Goal: Use online tool/utility: Utilize a website feature to perform a specific function

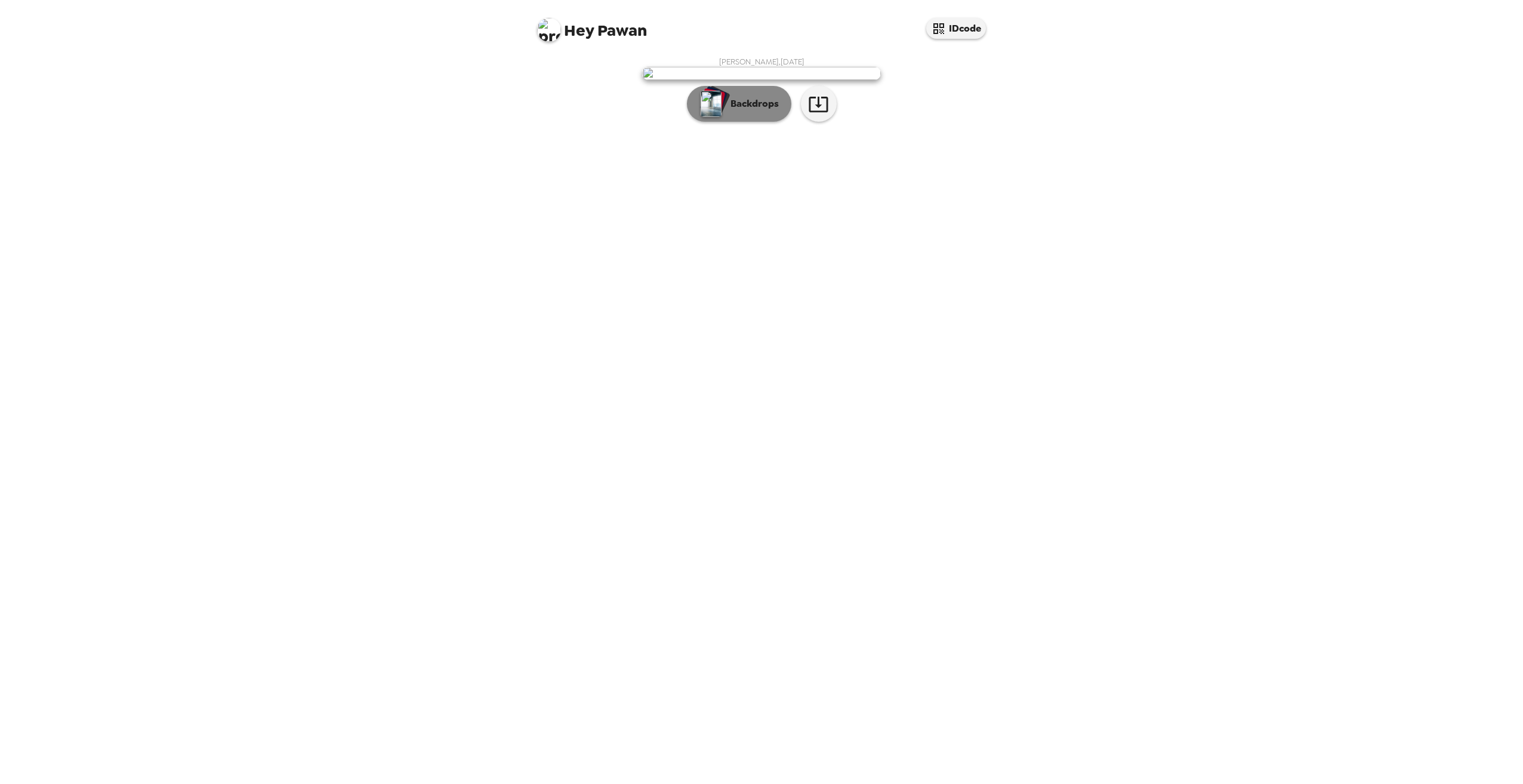
click at [760, 111] on p "Backdrops" at bounding box center [752, 104] width 54 height 15
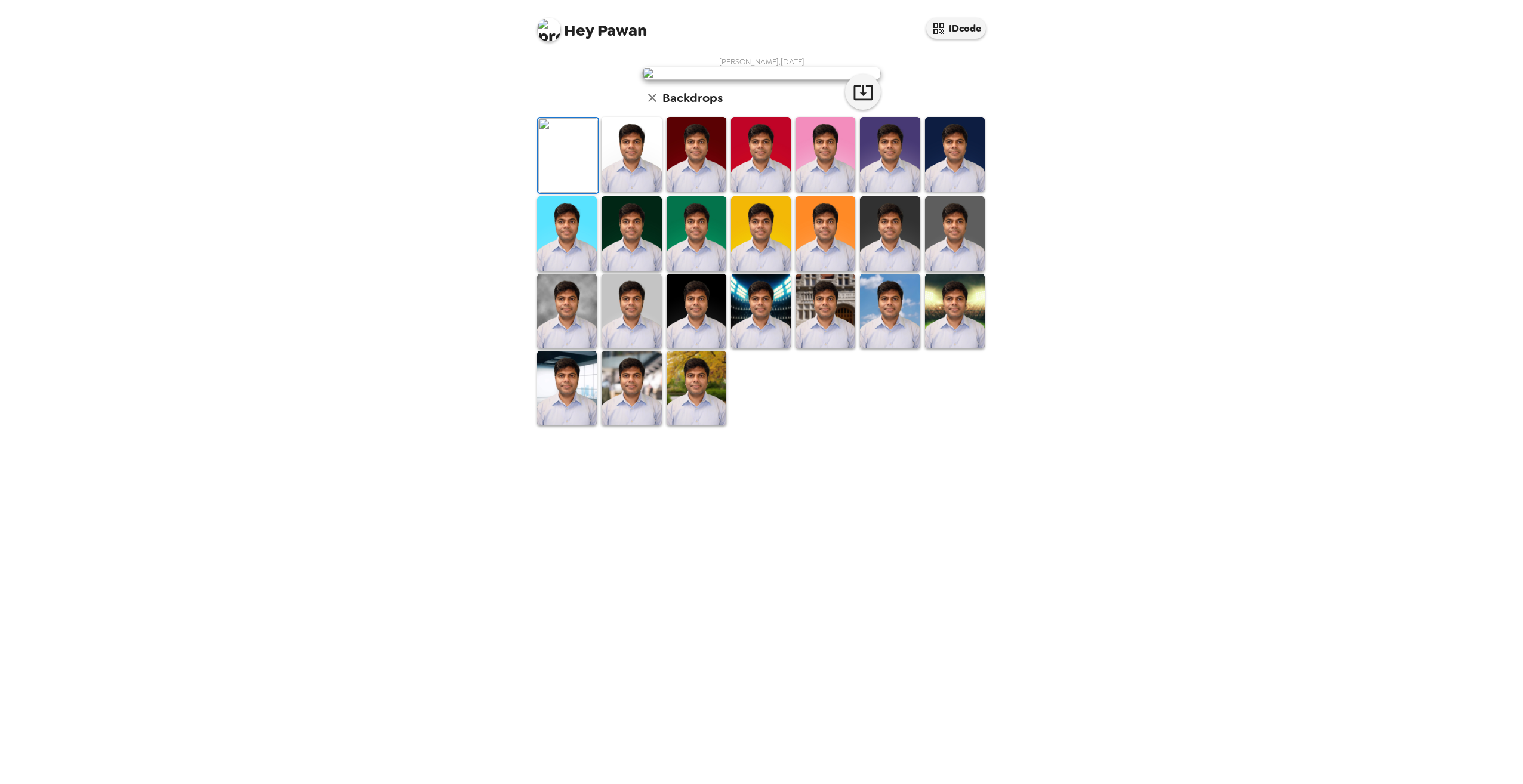
click at [706, 349] on img at bounding box center [697, 311] width 60 height 75
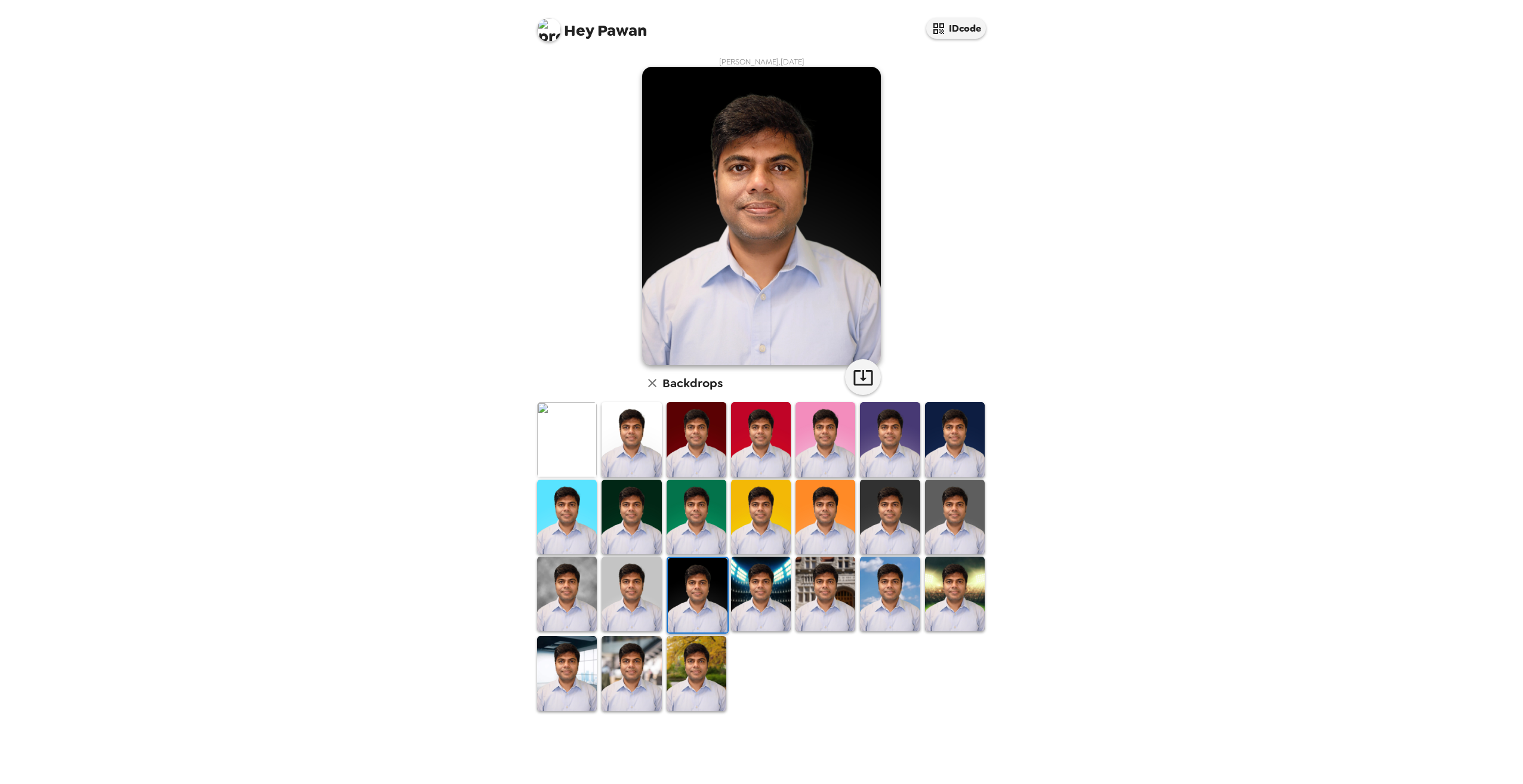
click at [958, 526] on img at bounding box center [955, 517] width 60 height 75
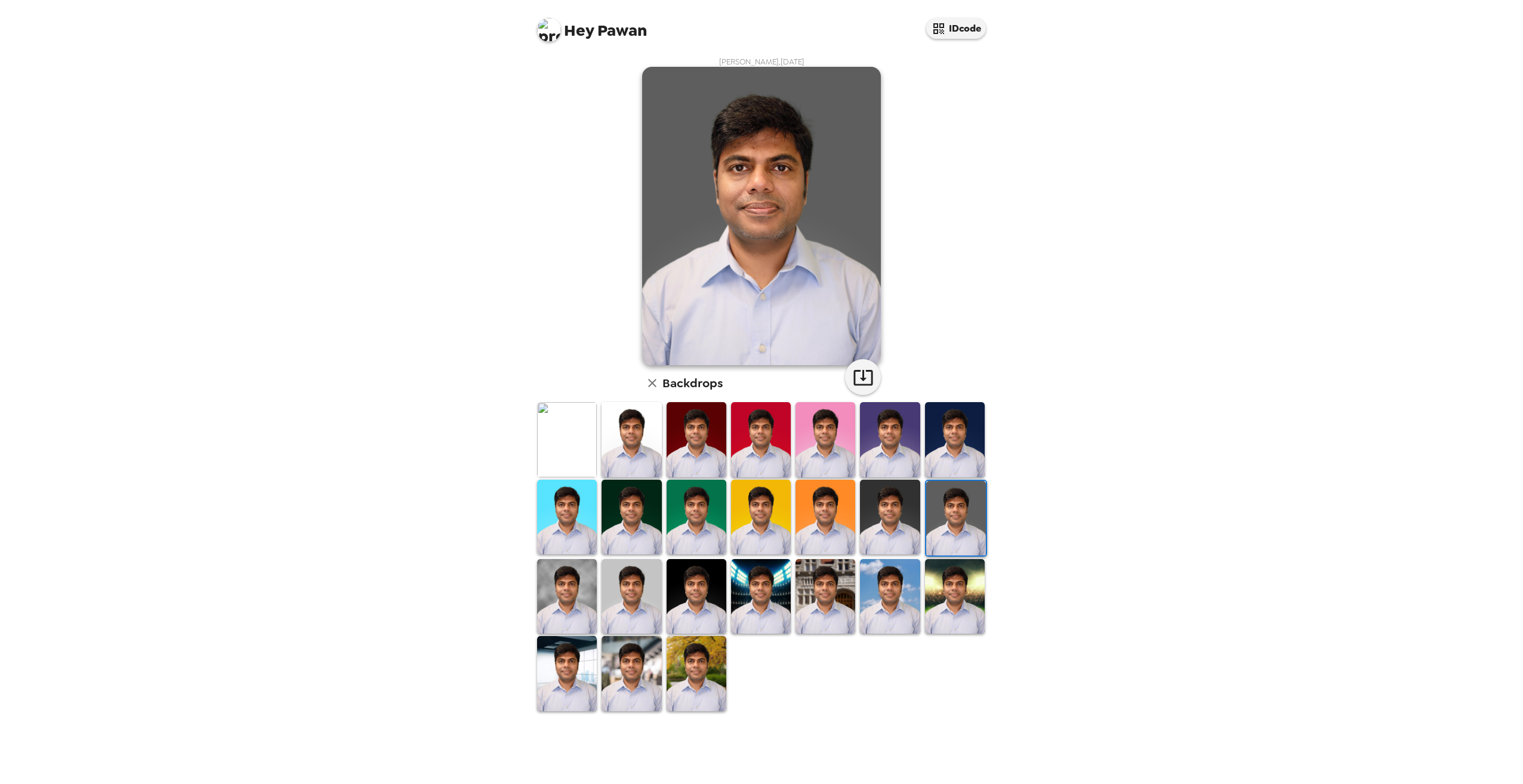
click at [714, 670] on img at bounding box center [697, 673] width 60 height 75
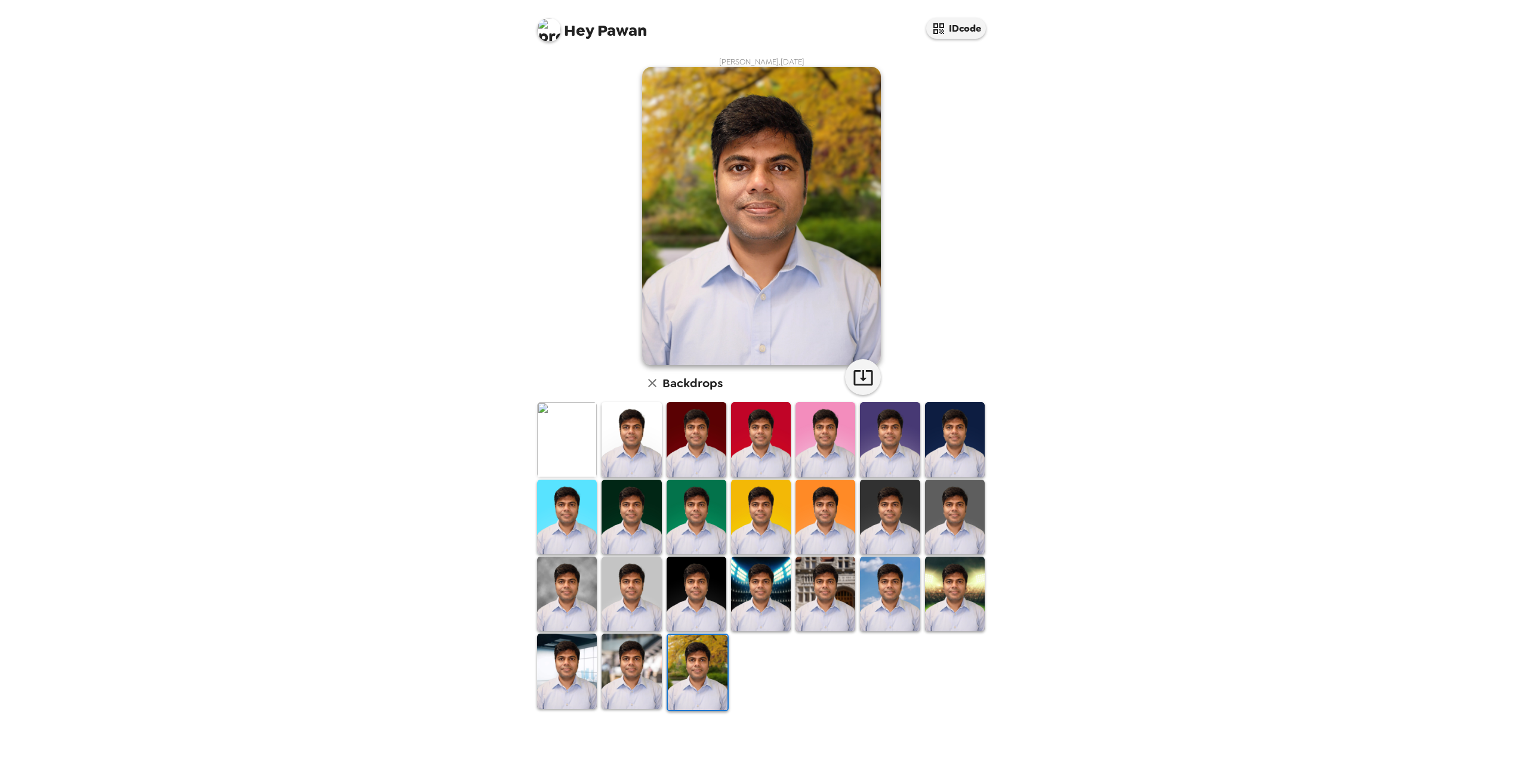
click at [641, 443] on img at bounding box center [632, 439] width 60 height 75
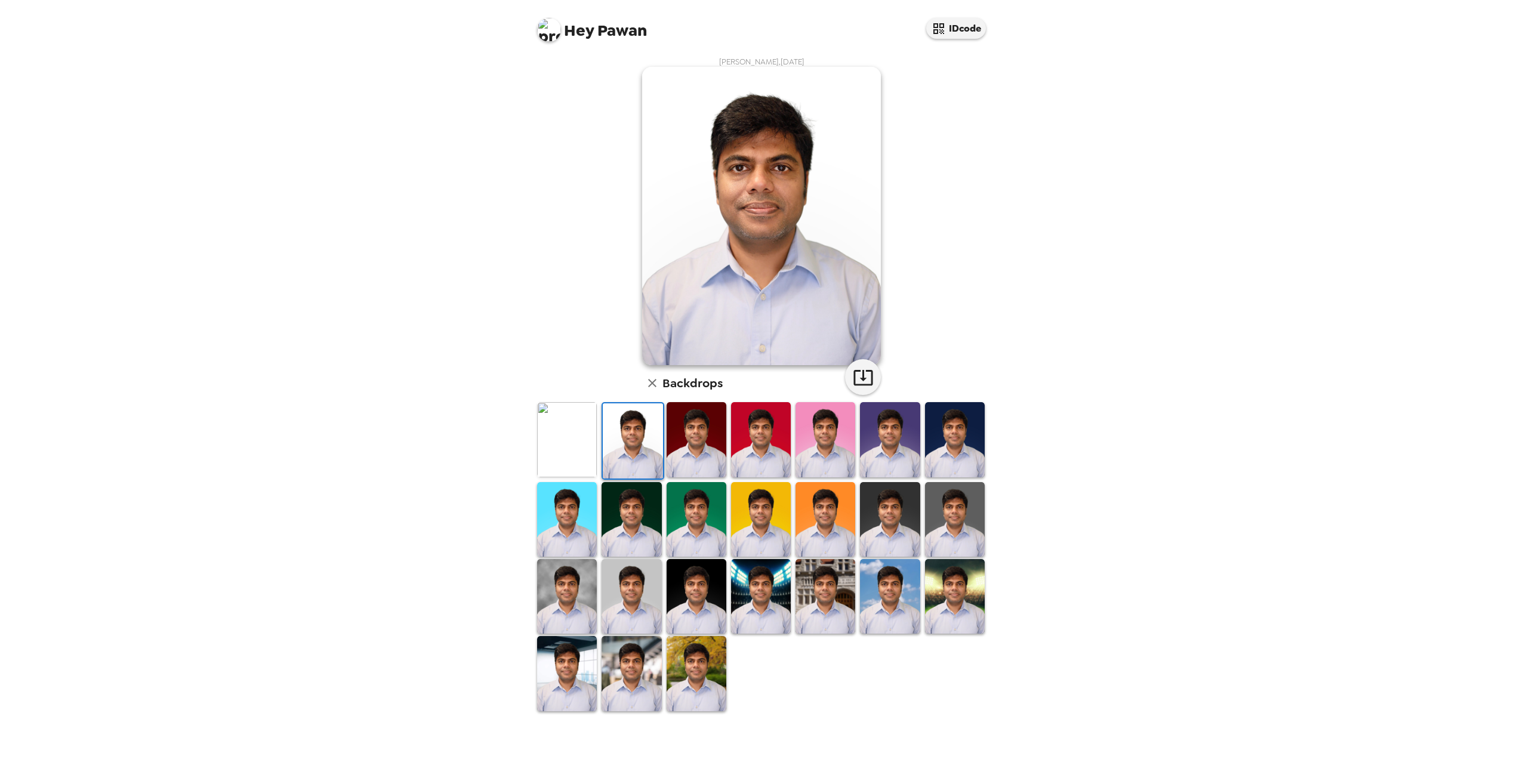
click at [642, 515] on img at bounding box center [632, 519] width 60 height 75
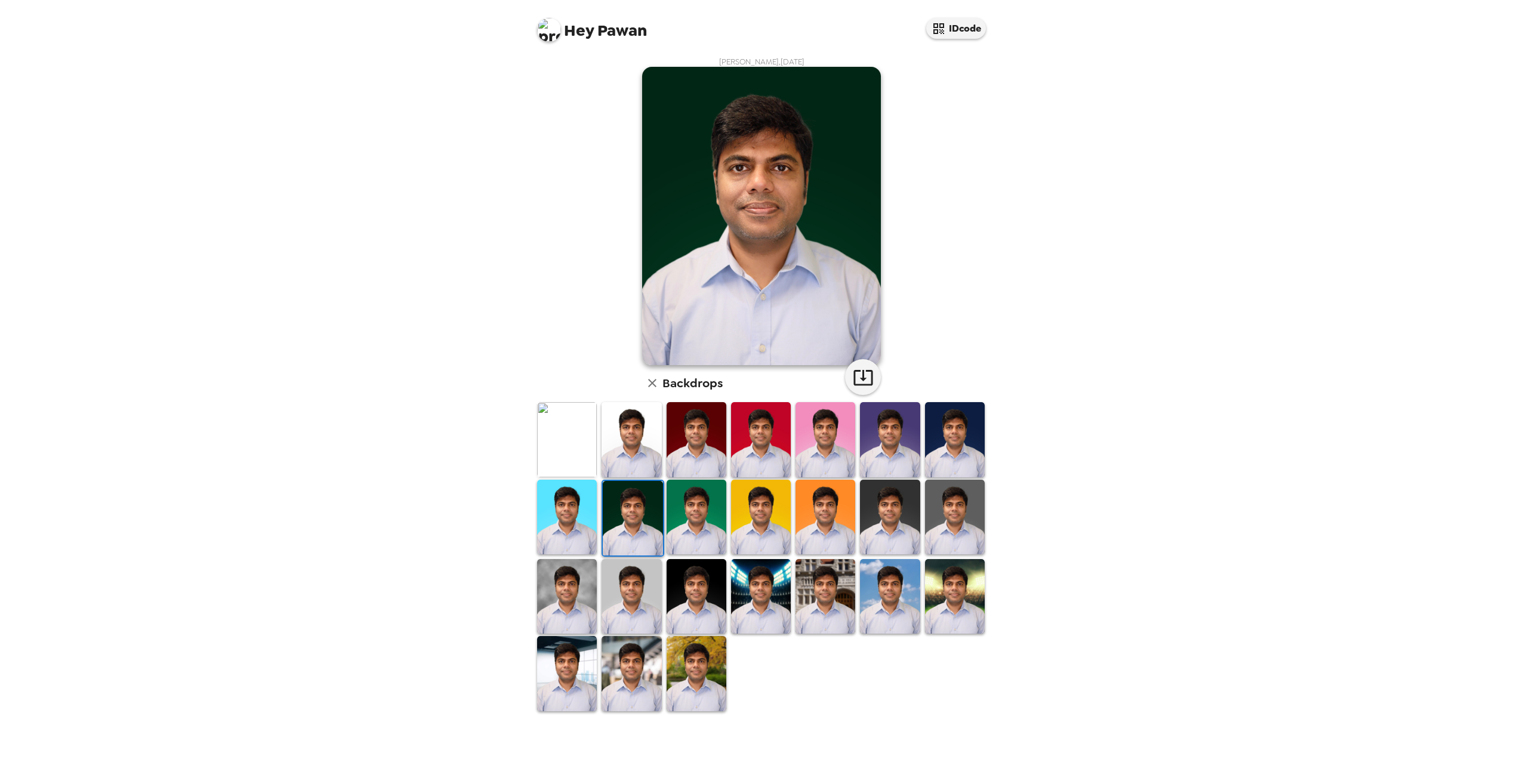
click at [570, 605] on img at bounding box center [567, 596] width 60 height 75
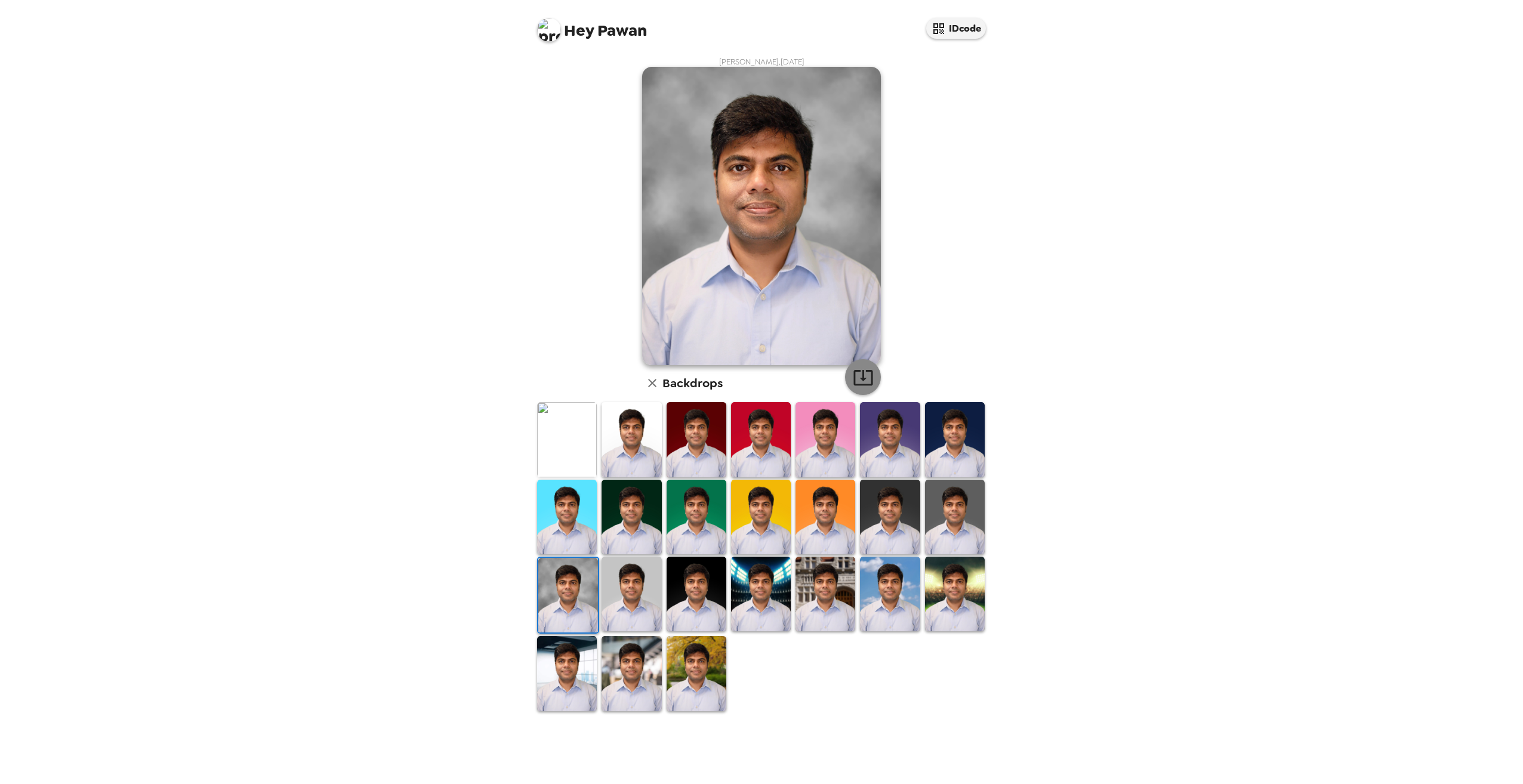
click at [873, 381] on icon "button" at bounding box center [864, 378] width 21 height 21
click at [962, 420] on img at bounding box center [955, 439] width 60 height 75
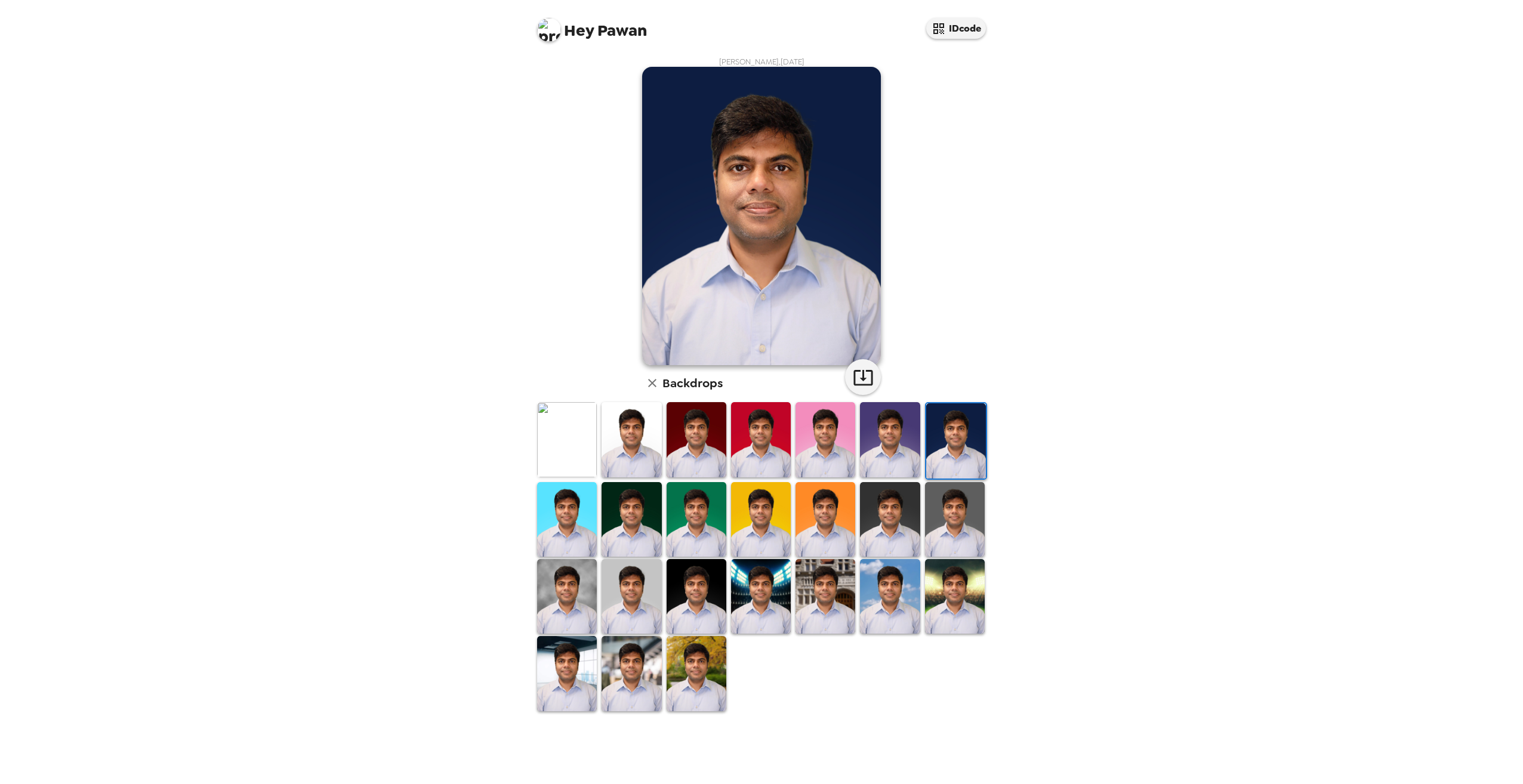
click at [631, 447] on img at bounding box center [632, 439] width 60 height 75
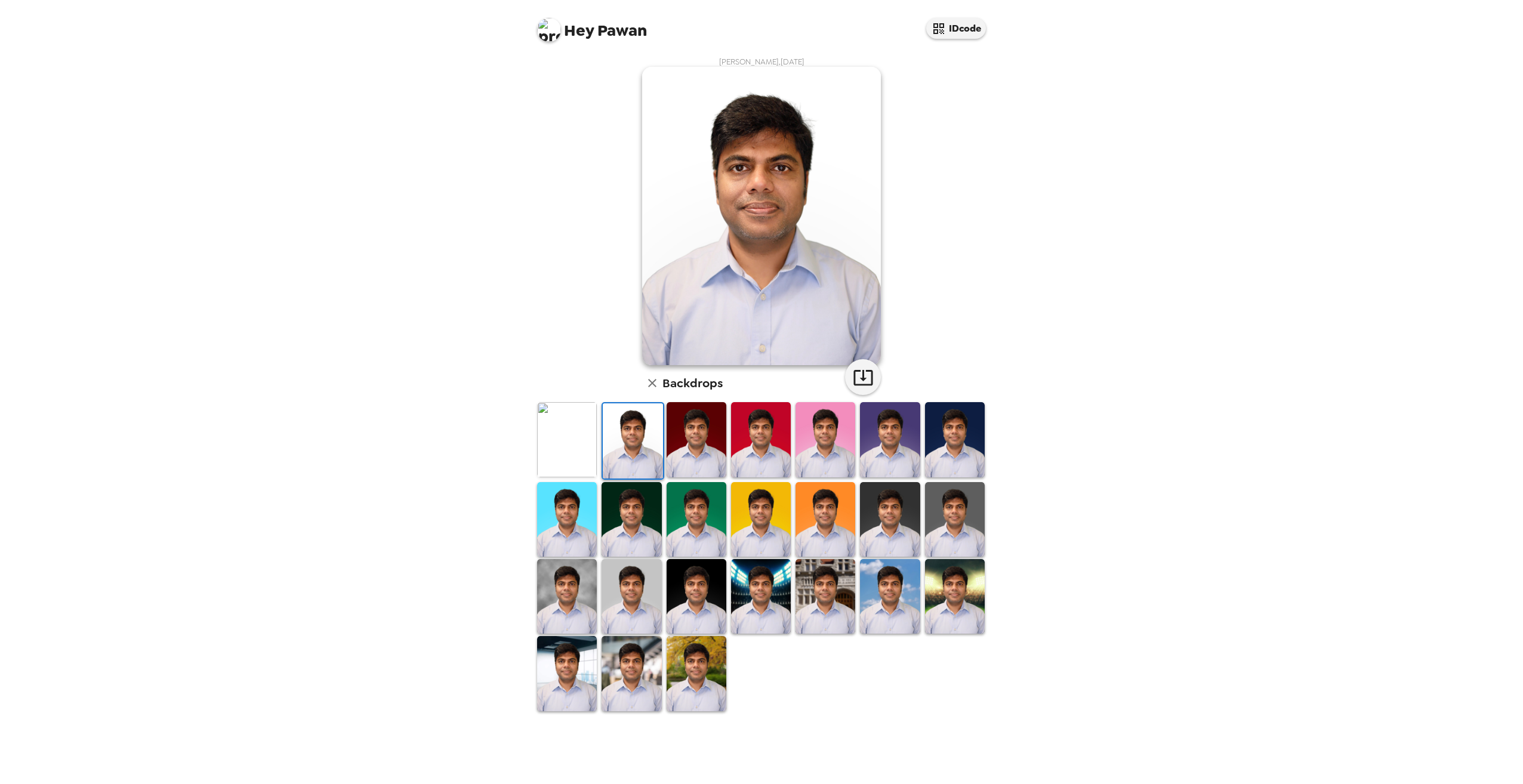
click at [577, 687] on img at bounding box center [567, 673] width 60 height 75
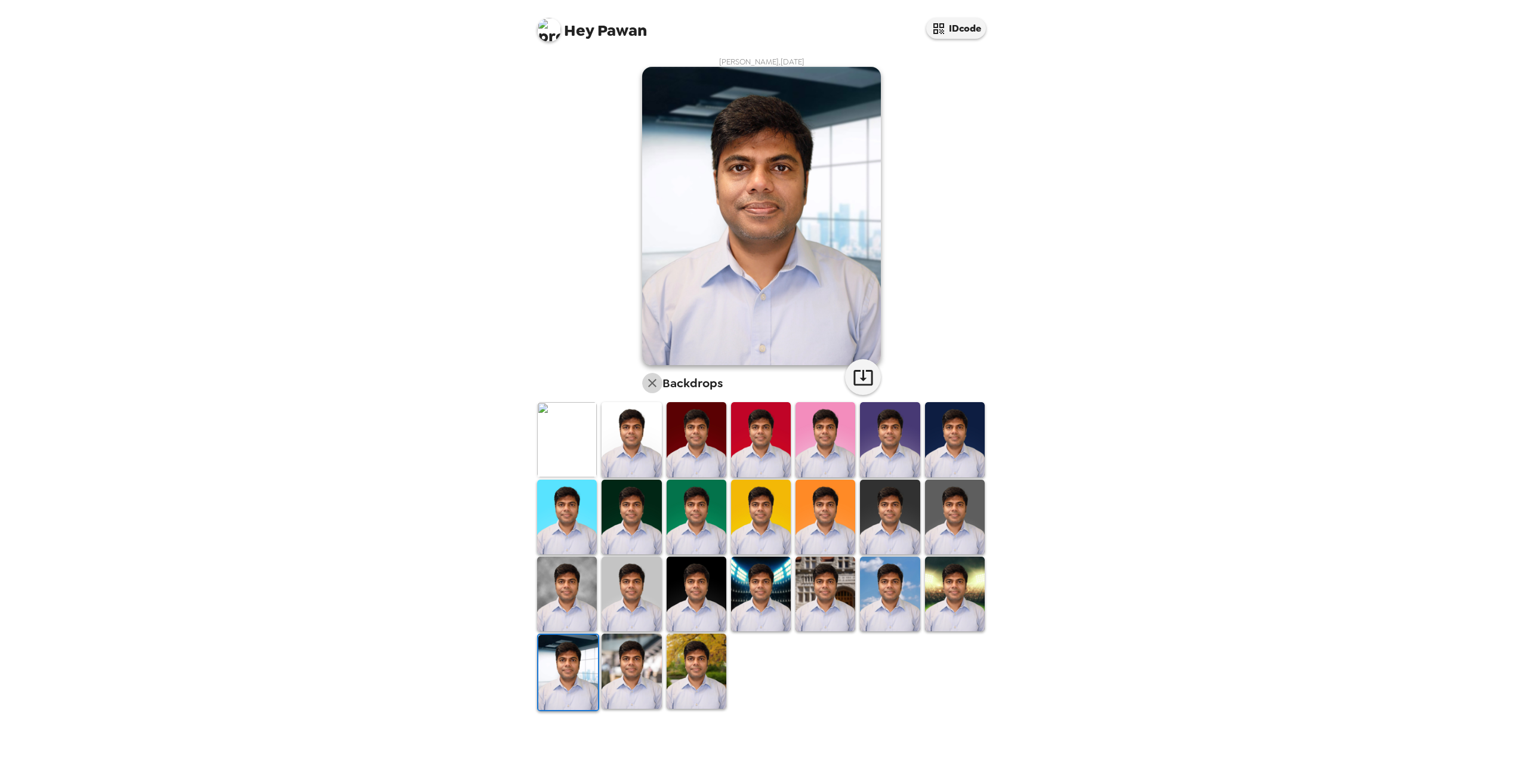
click at [651, 387] on icon "button" at bounding box center [652, 383] width 15 height 15
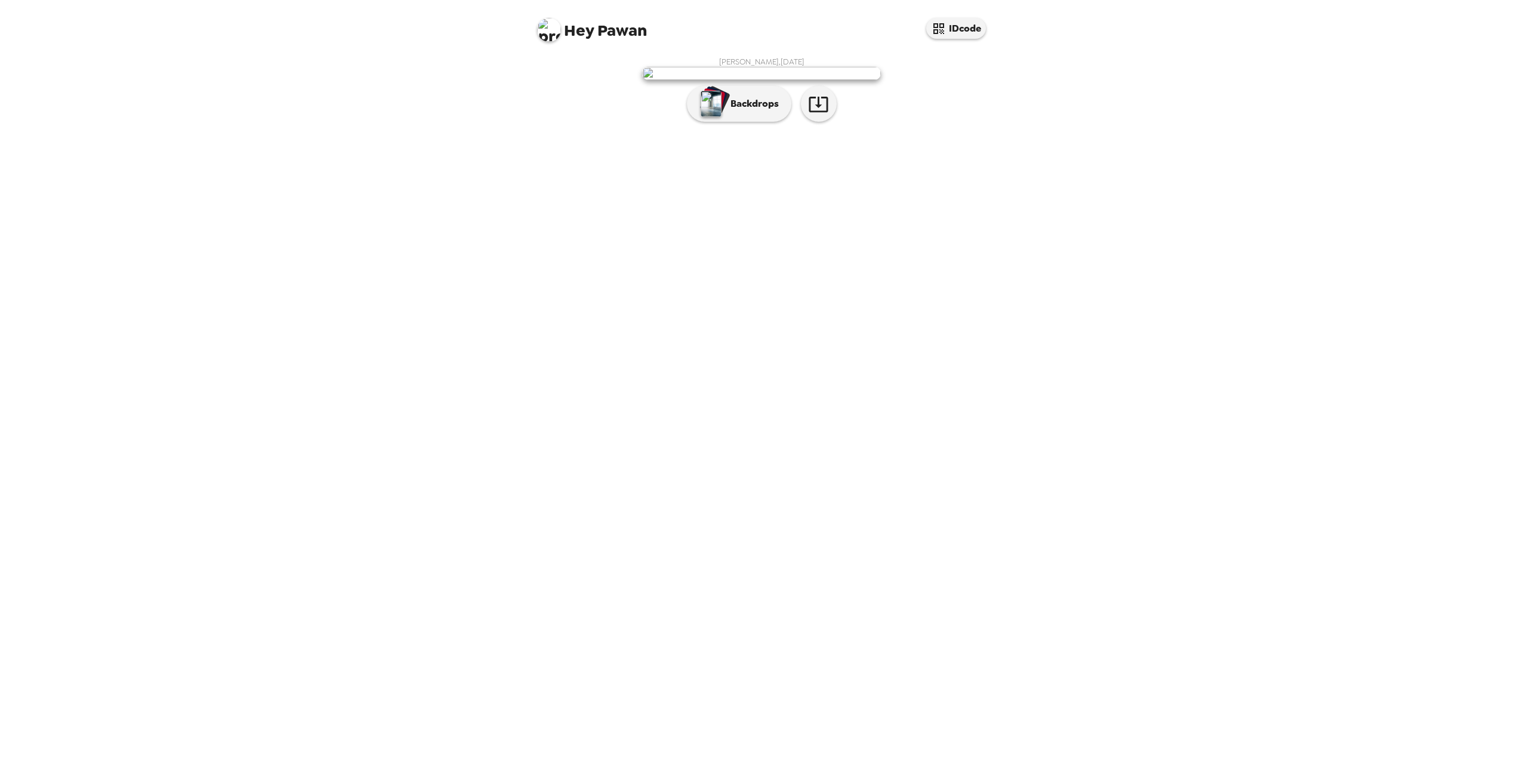
click at [913, 584] on div "Pawan Shrivastav , 09-22-2025 Backdrops" at bounding box center [761, 417] width 478 height 734
click at [751, 111] on p "Backdrops" at bounding box center [752, 104] width 54 height 15
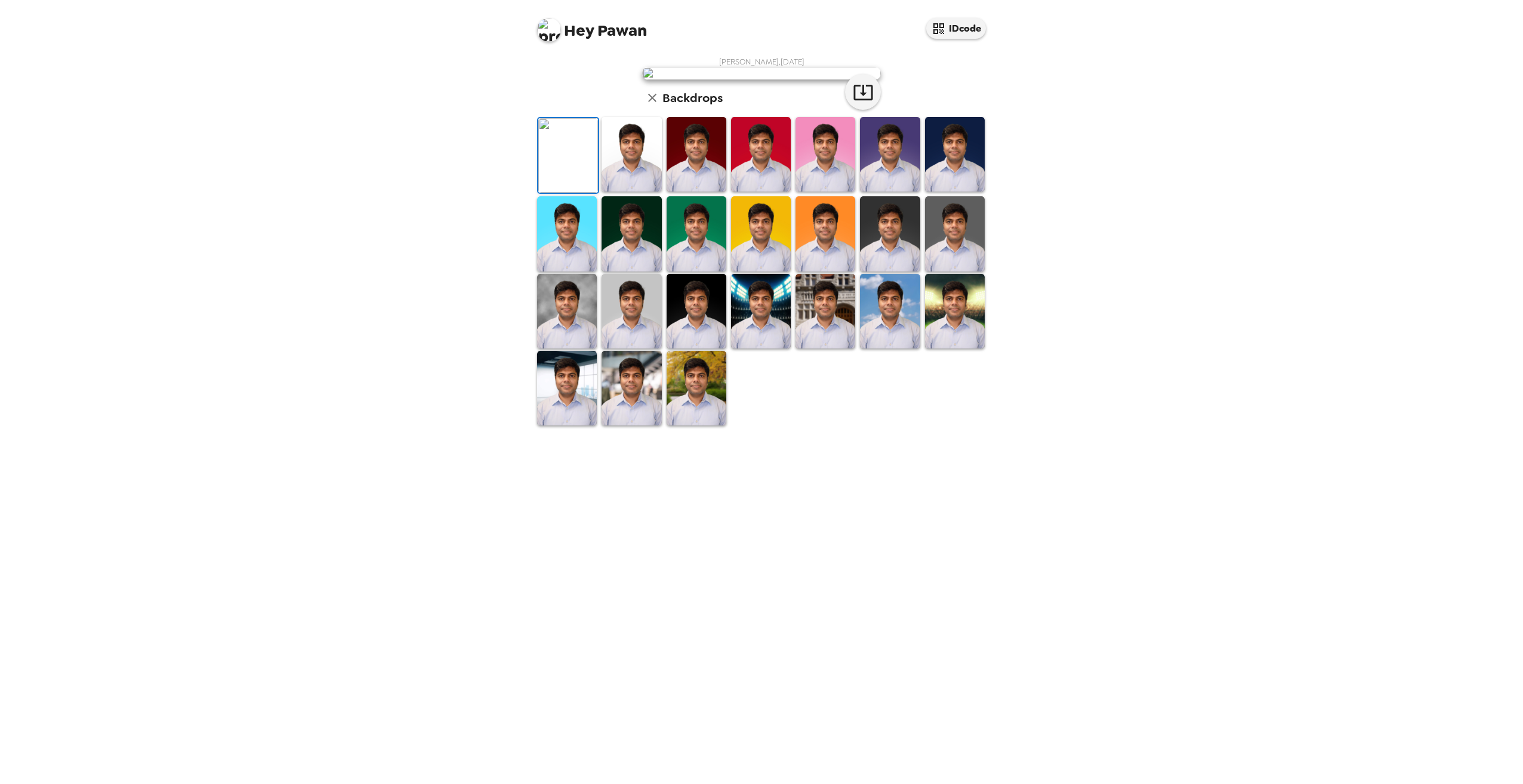
click at [835, 349] on img at bounding box center [826, 311] width 60 height 75
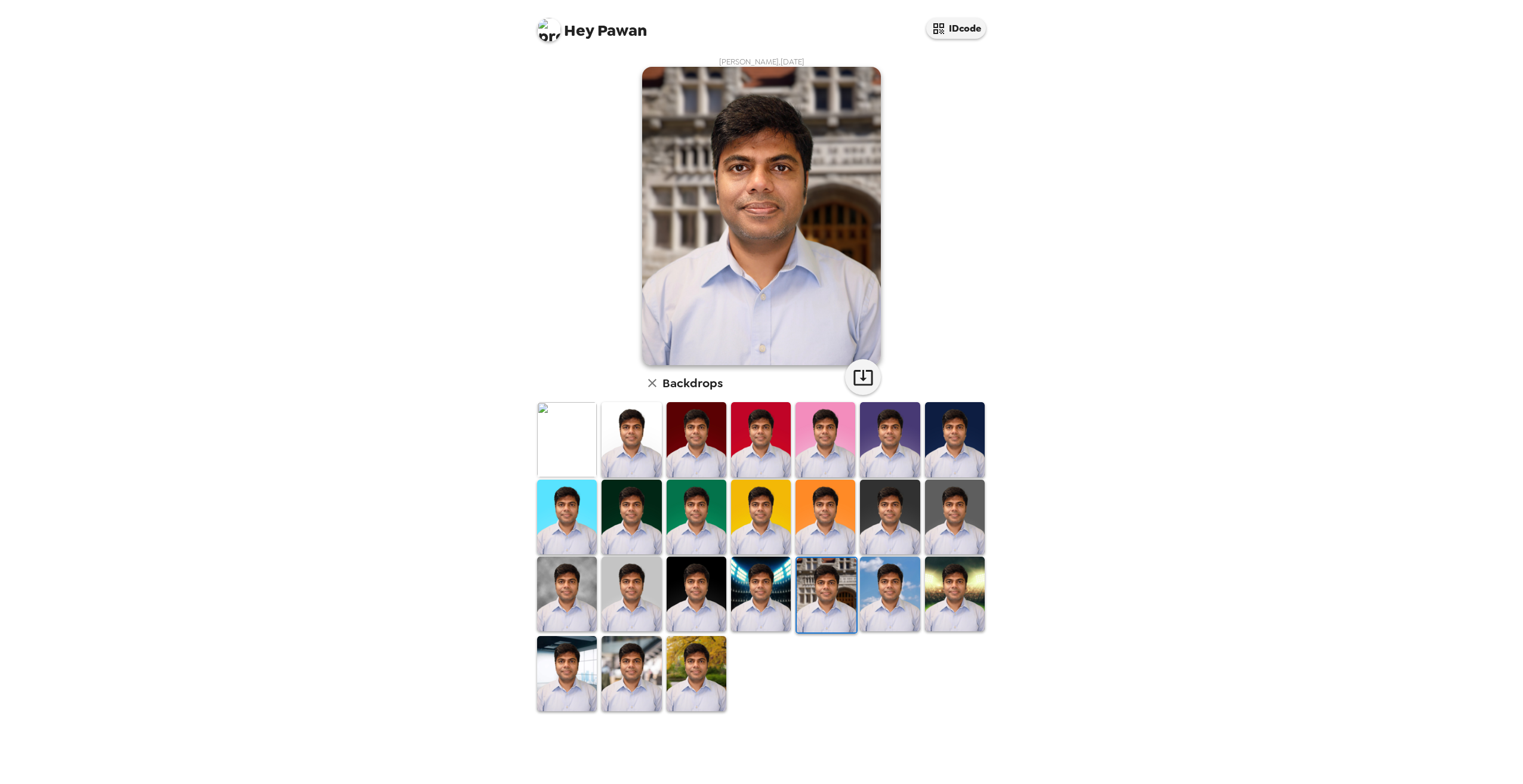
click at [972, 597] on img at bounding box center [955, 593] width 60 height 75
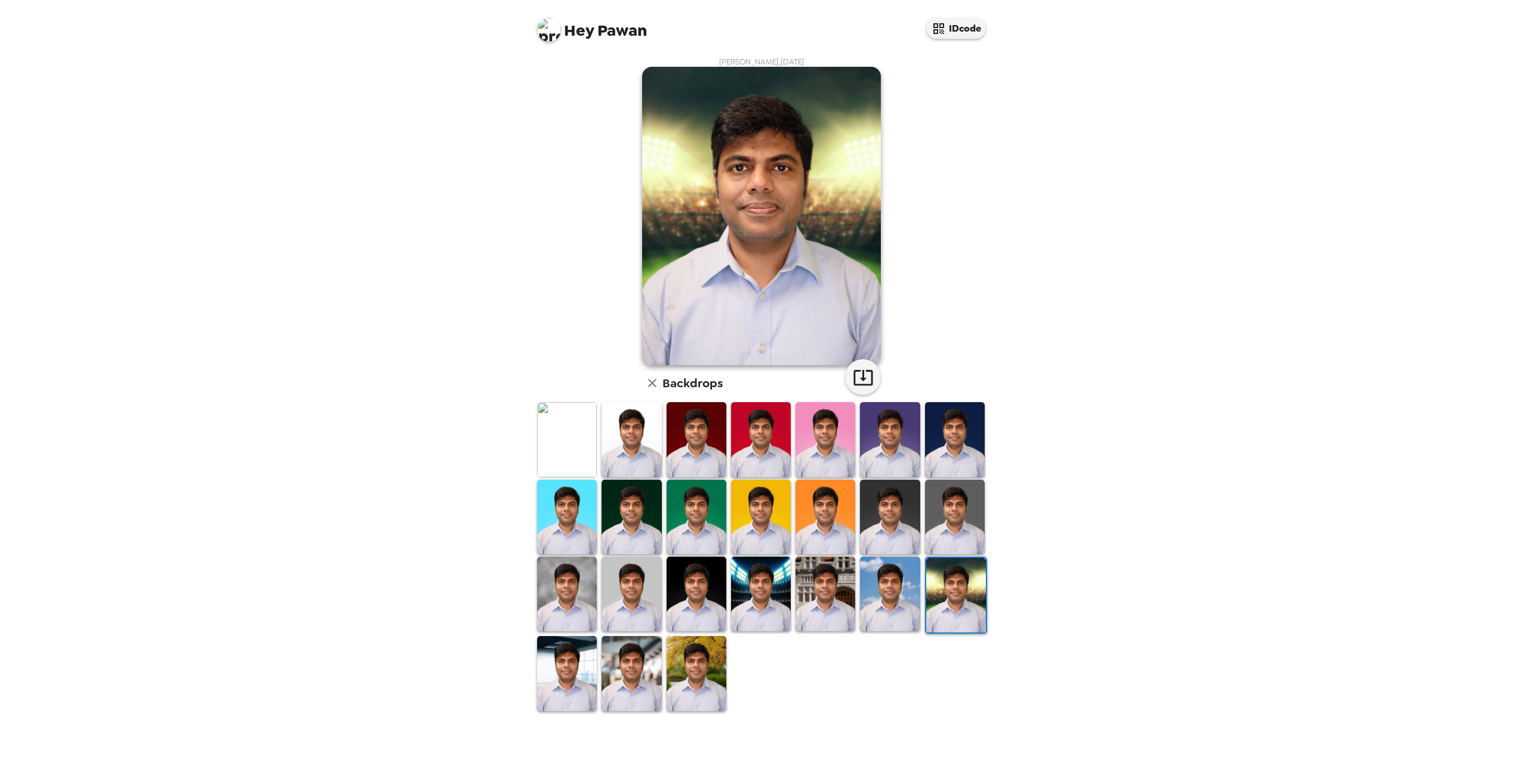
click at [822, 515] on img at bounding box center [826, 517] width 60 height 75
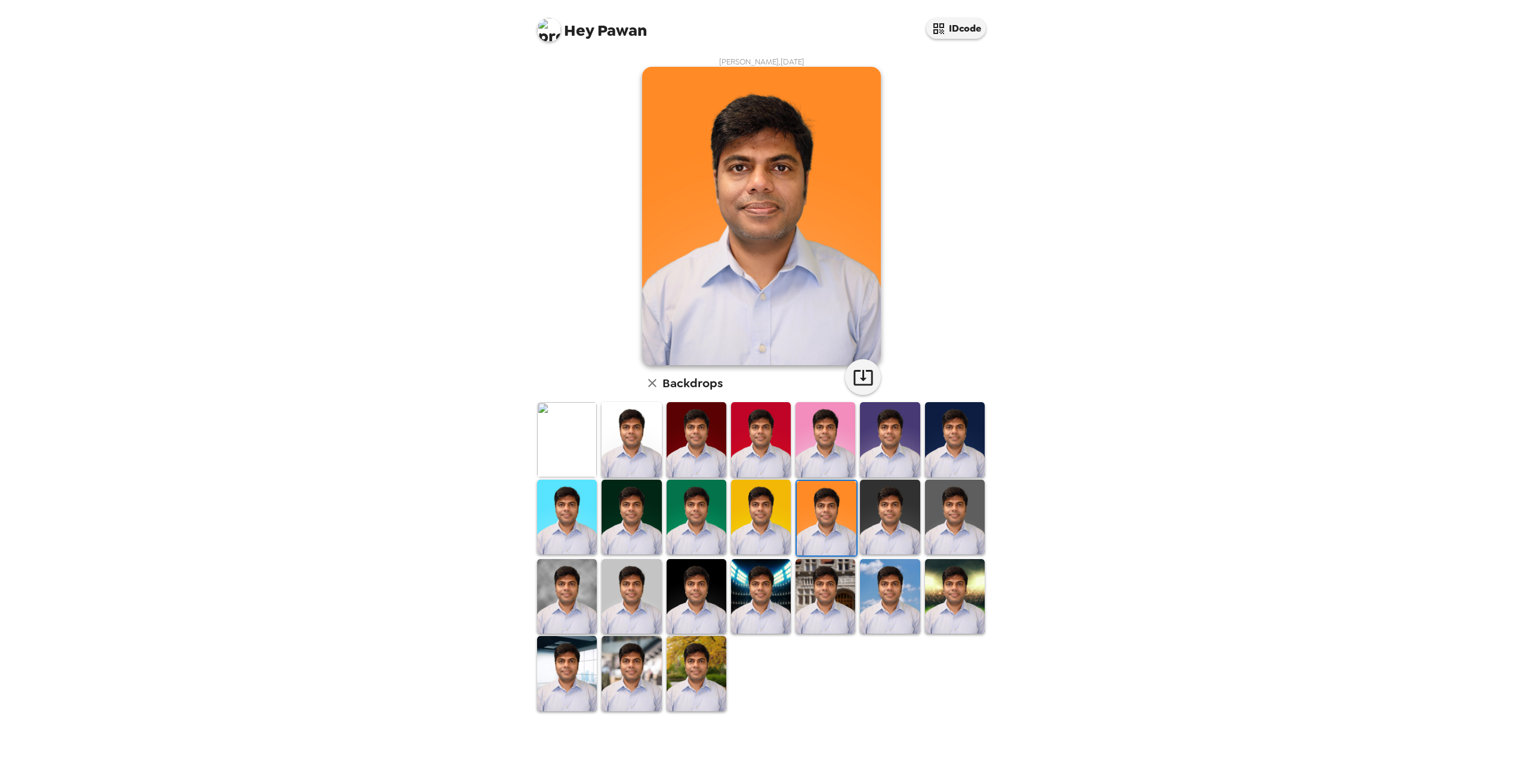
click at [825, 530] on img at bounding box center [827, 517] width 60 height 75
drag, startPoint x: 690, startPoint y: 669, endPoint x: 721, endPoint y: 645, distance: 39.2
click at [690, 669] on img at bounding box center [697, 673] width 60 height 75
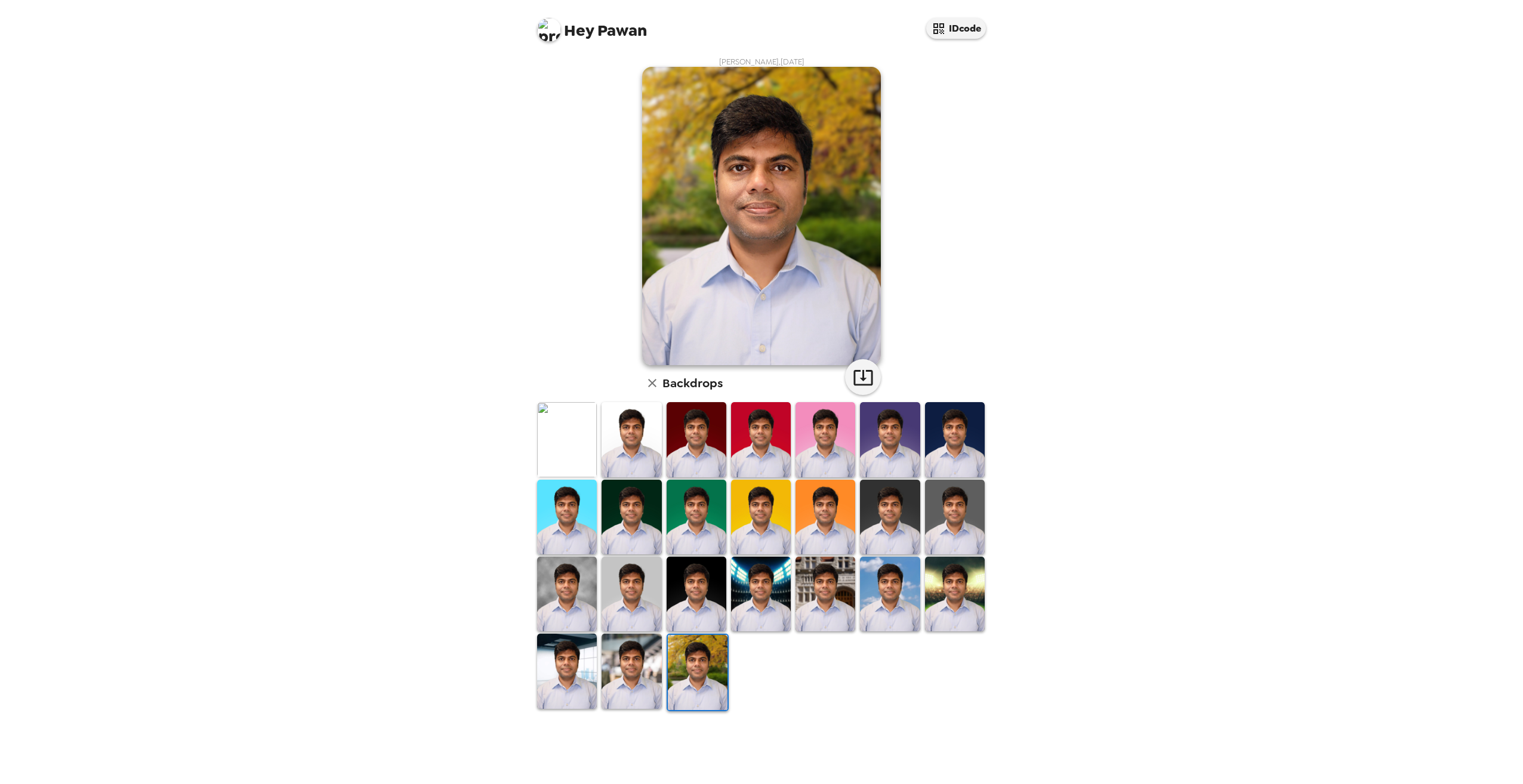
click at [721, 646] on img at bounding box center [698, 672] width 60 height 75
click at [830, 445] on img at bounding box center [826, 439] width 60 height 75
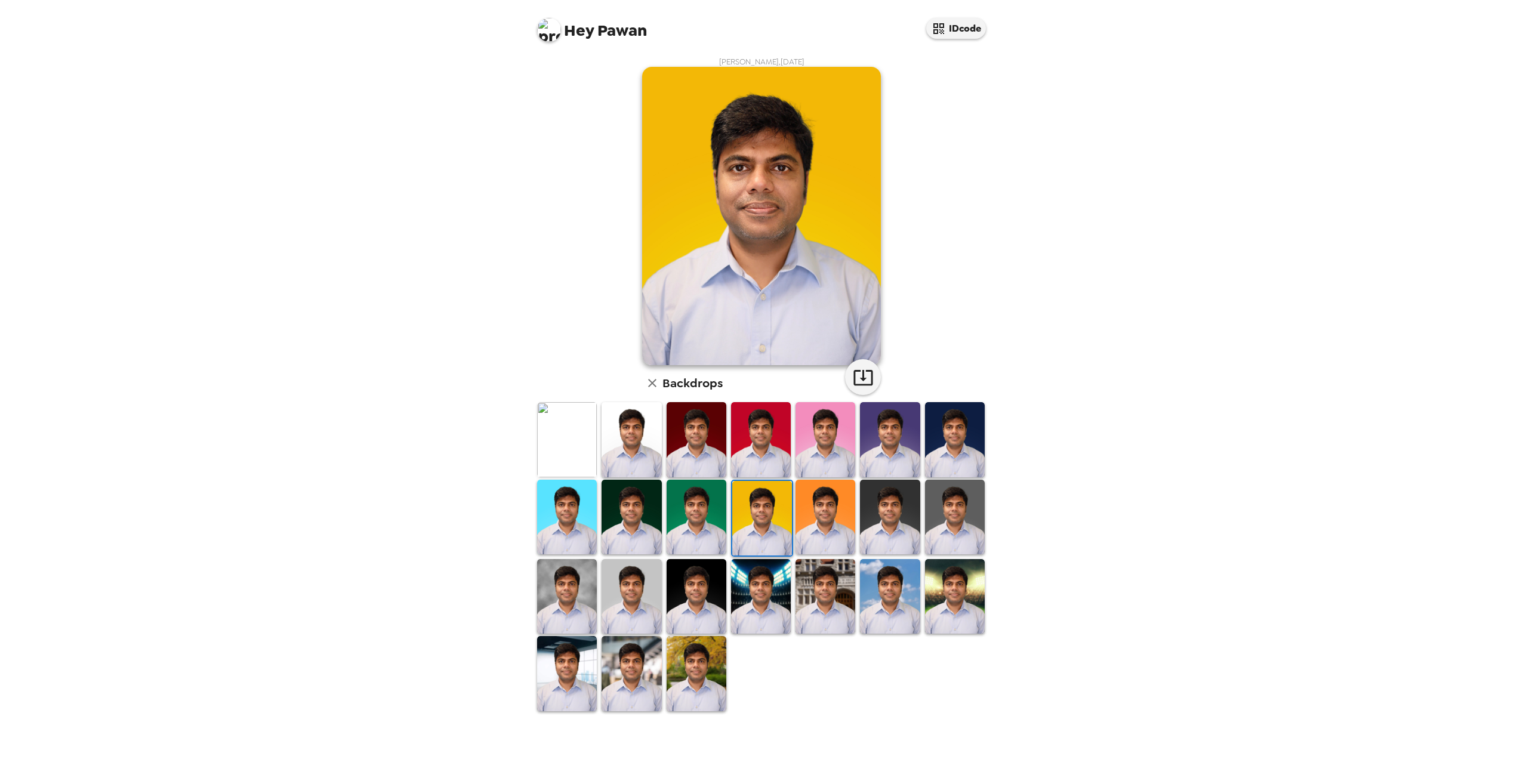
click at [678, 524] on img at bounding box center [697, 517] width 60 height 75
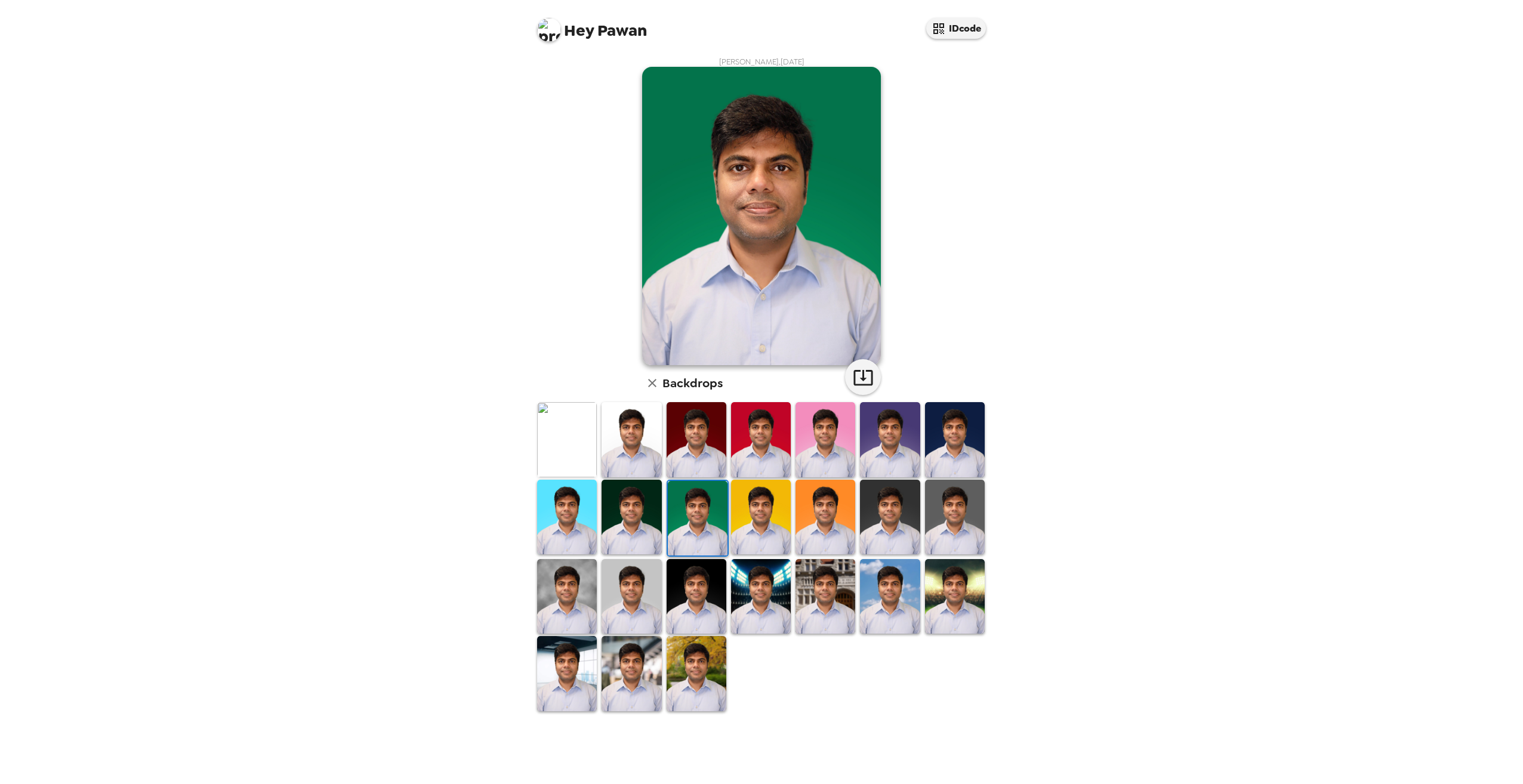
click at [569, 450] on img at bounding box center [567, 439] width 60 height 75
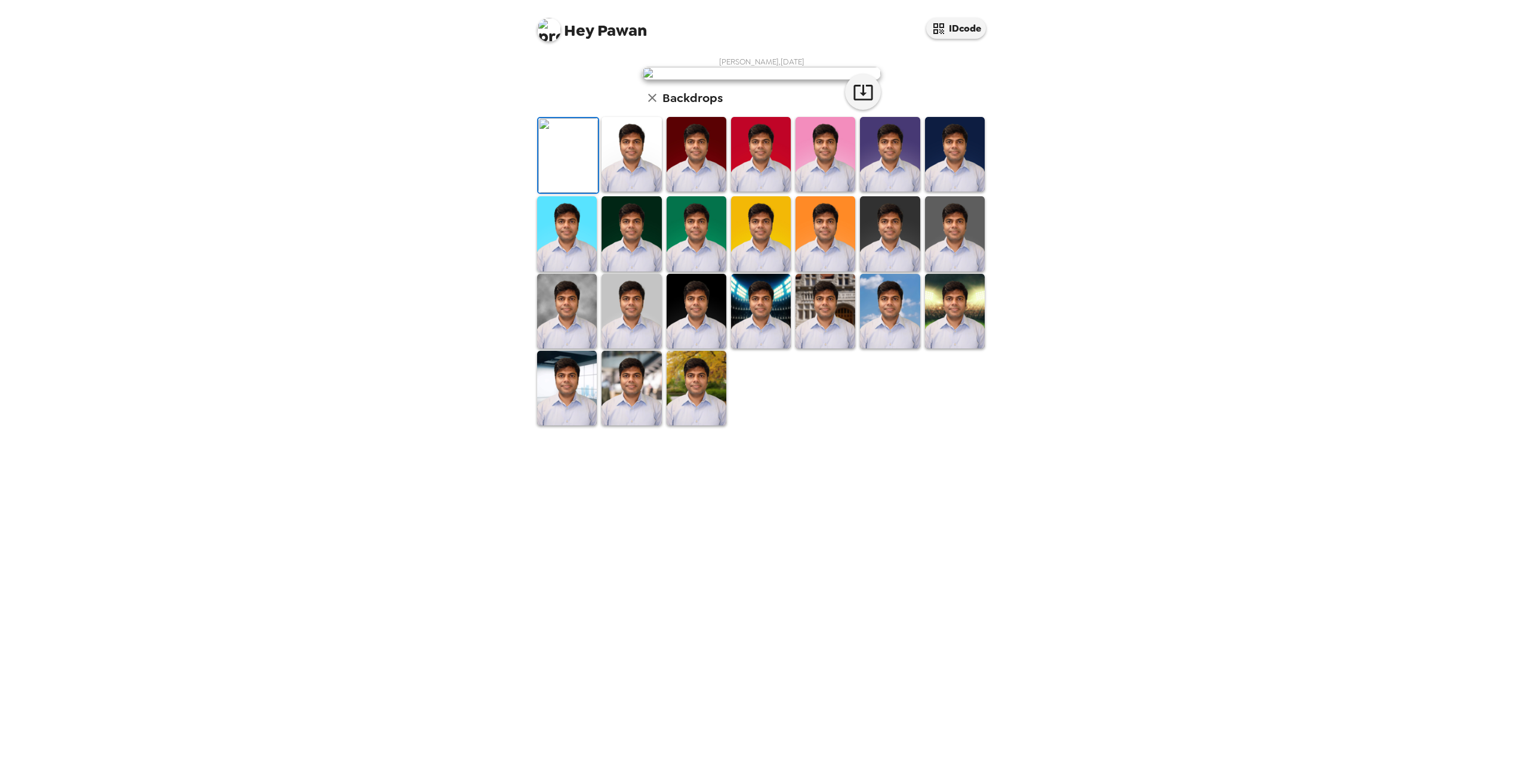
click at [574, 271] on img at bounding box center [567, 234] width 60 height 75
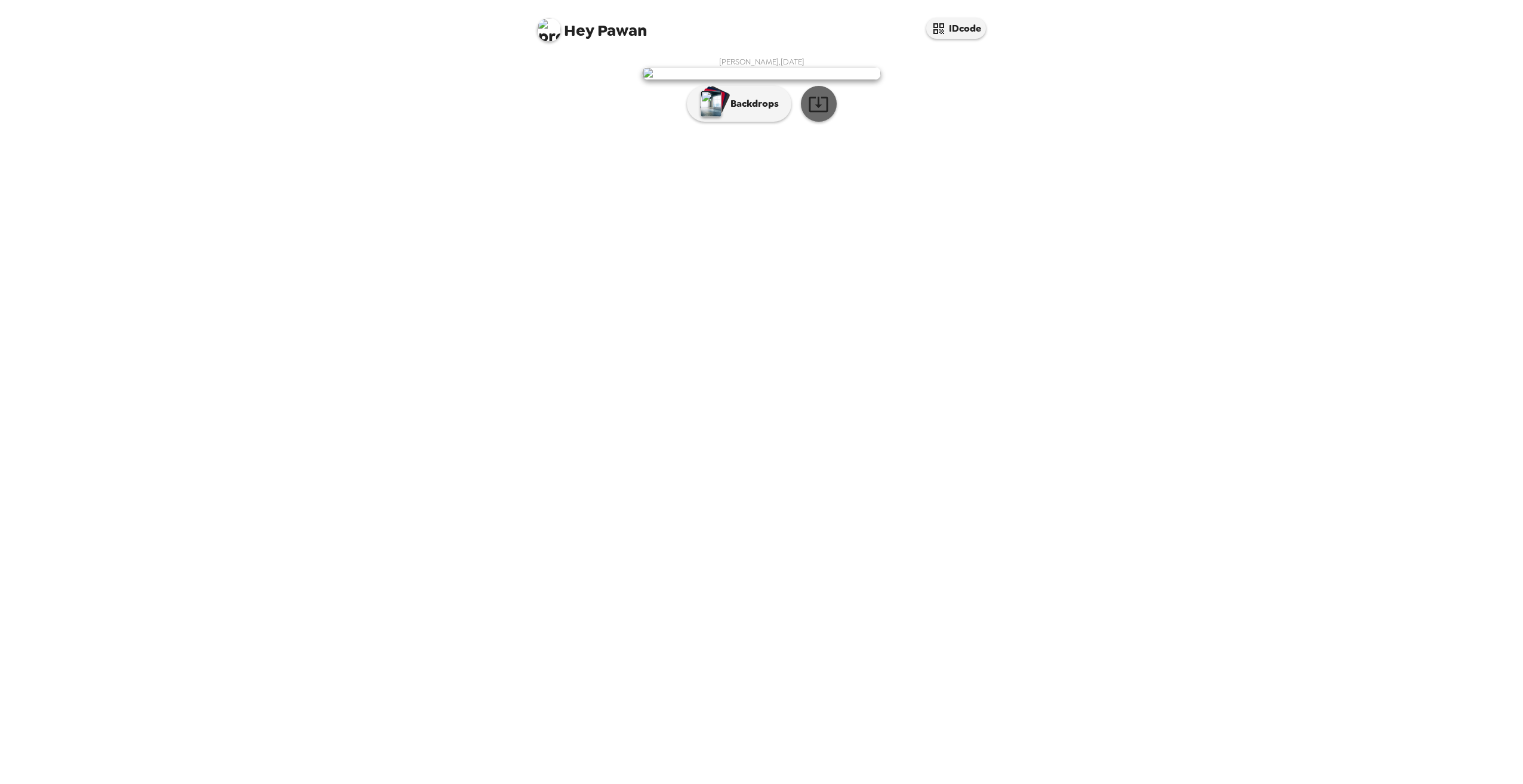
click at [816, 114] on icon "button" at bounding box center [819, 105] width 21 height 21
click at [746, 122] on button "Backdrops" at bounding box center [740, 104] width 105 height 36
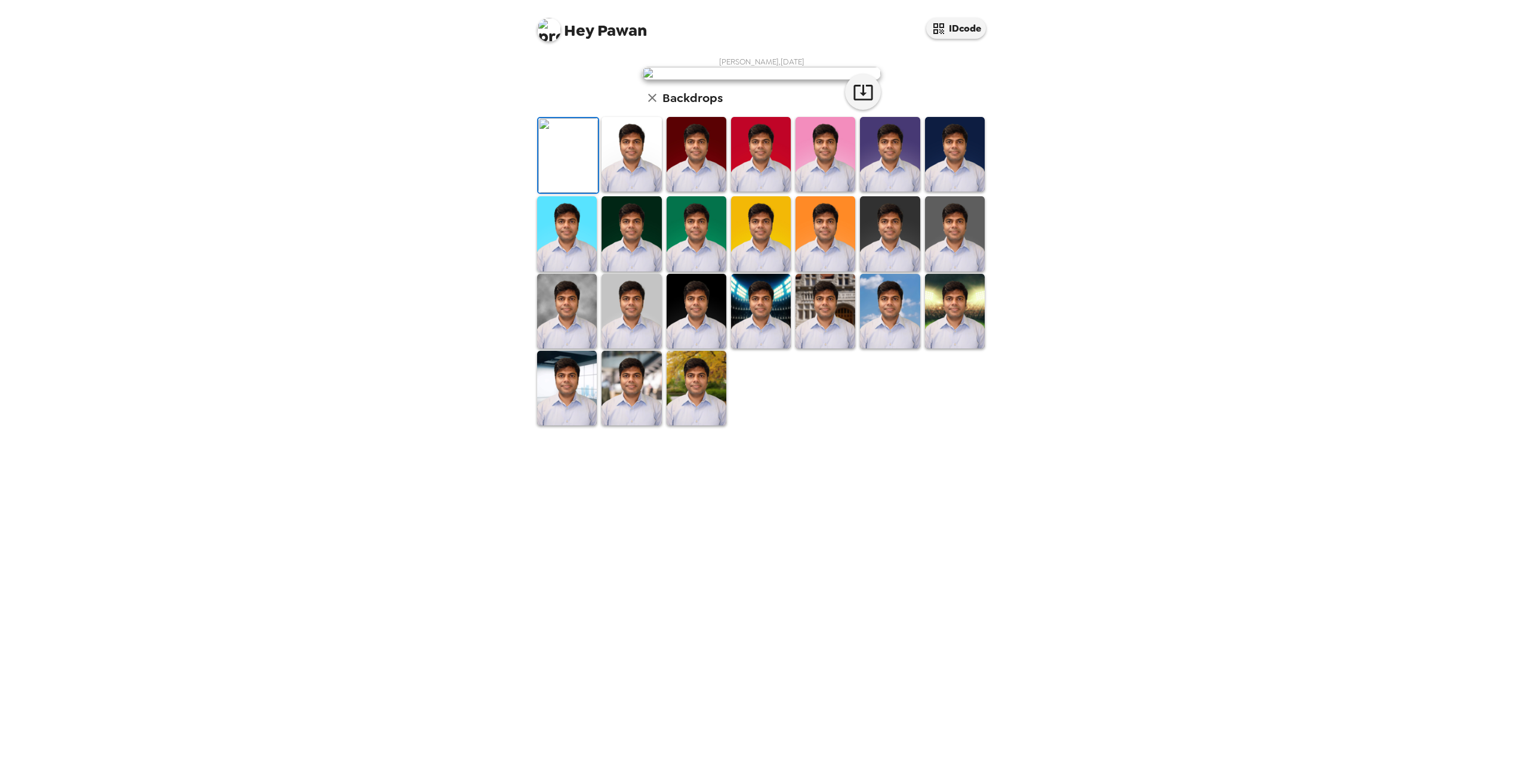
click at [639, 271] on img at bounding box center [632, 234] width 60 height 75
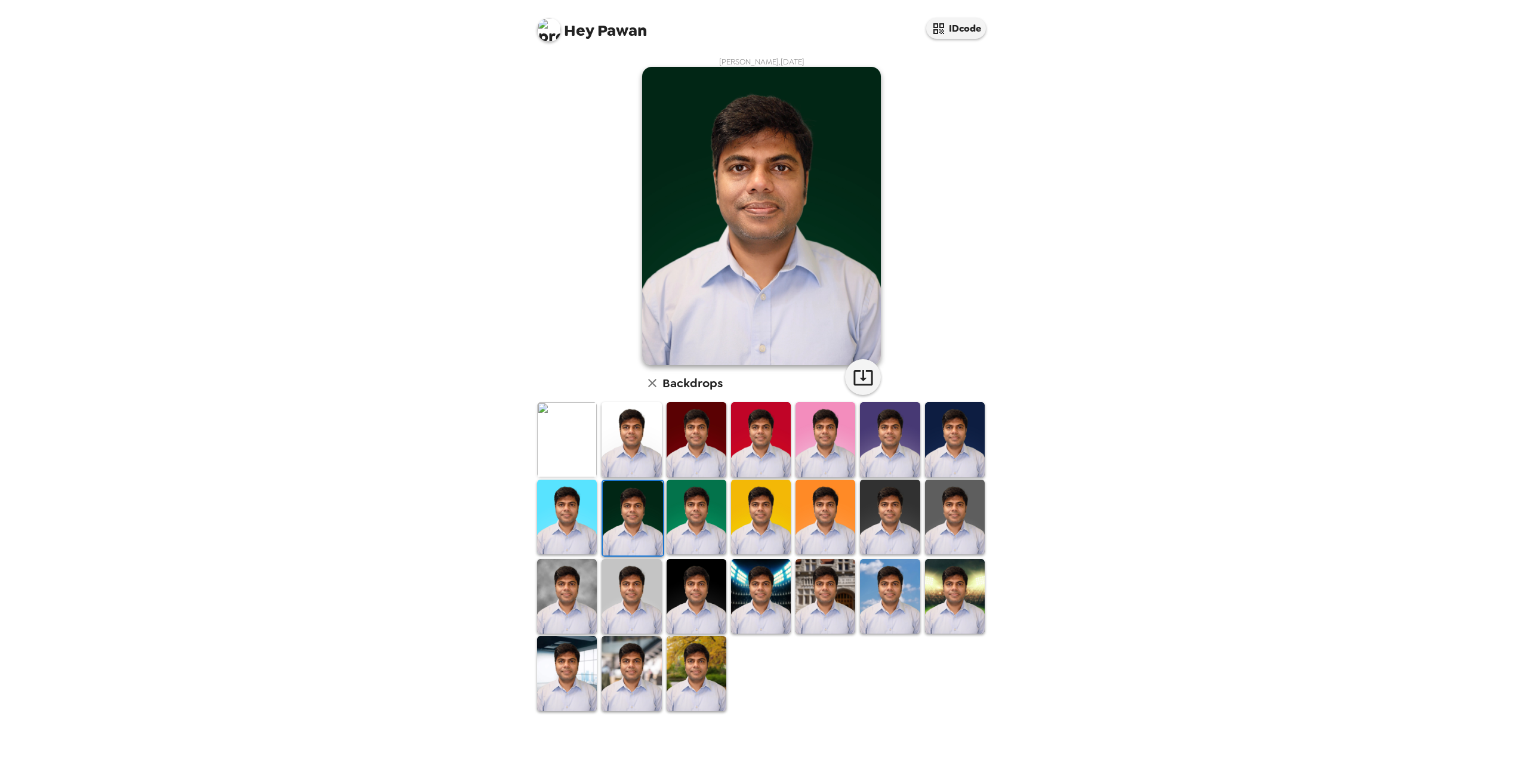
click at [995, 332] on div "[PERSON_NAME] , [DATE] Backdrops" at bounding box center [761, 384] width 478 height 668
click at [866, 373] on icon "button" at bounding box center [864, 378] width 21 height 21
click at [547, 297] on div "[PERSON_NAME] , [DATE] Backdrops" at bounding box center [762, 384] width 454 height 656
click at [748, 519] on img at bounding box center [761, 517] width 60 height 75
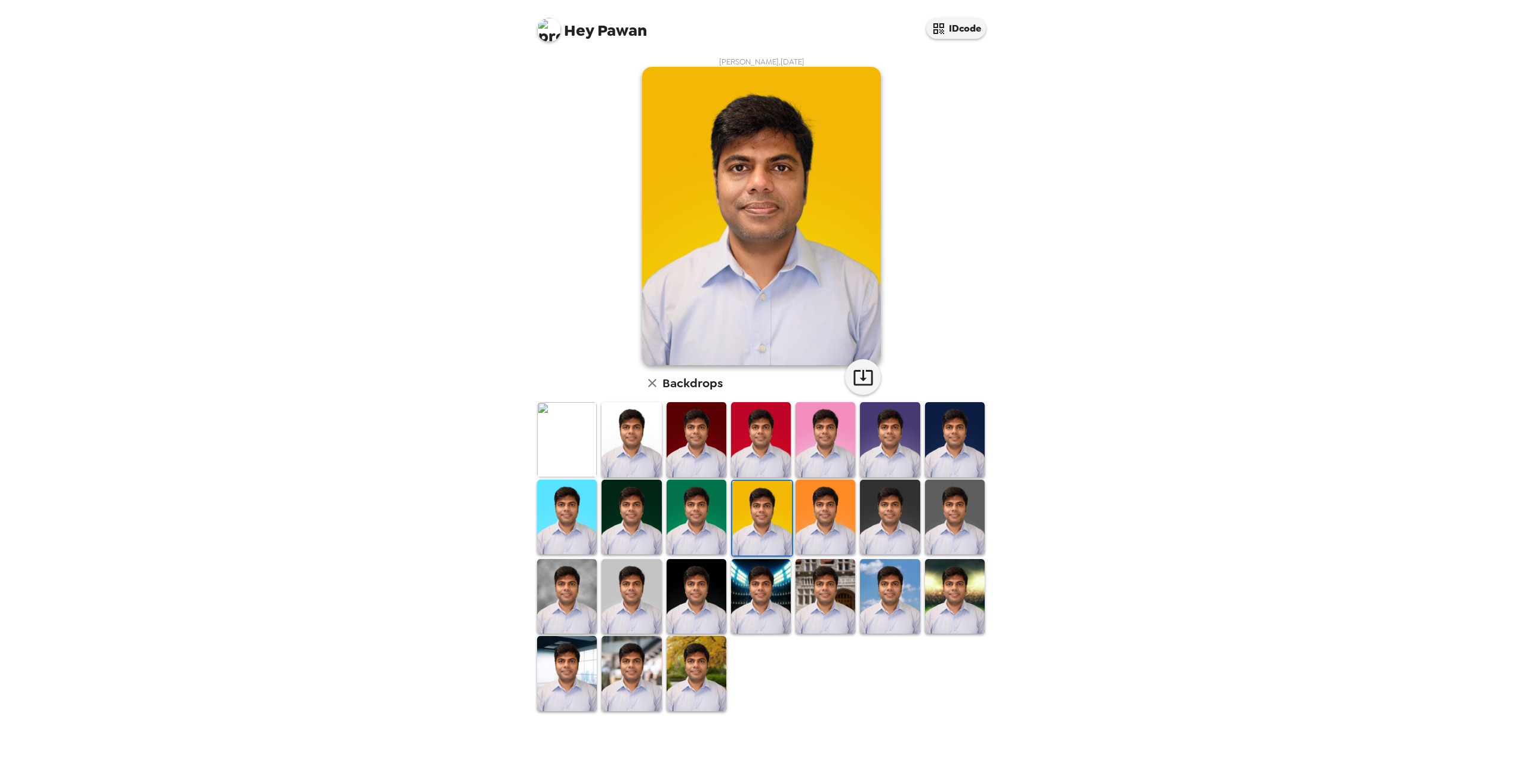
click at [556, 587] on img at bounding box center [567, 596] width 60 height 75
